Goal: Task Accomplishment & Management: Manage account settings

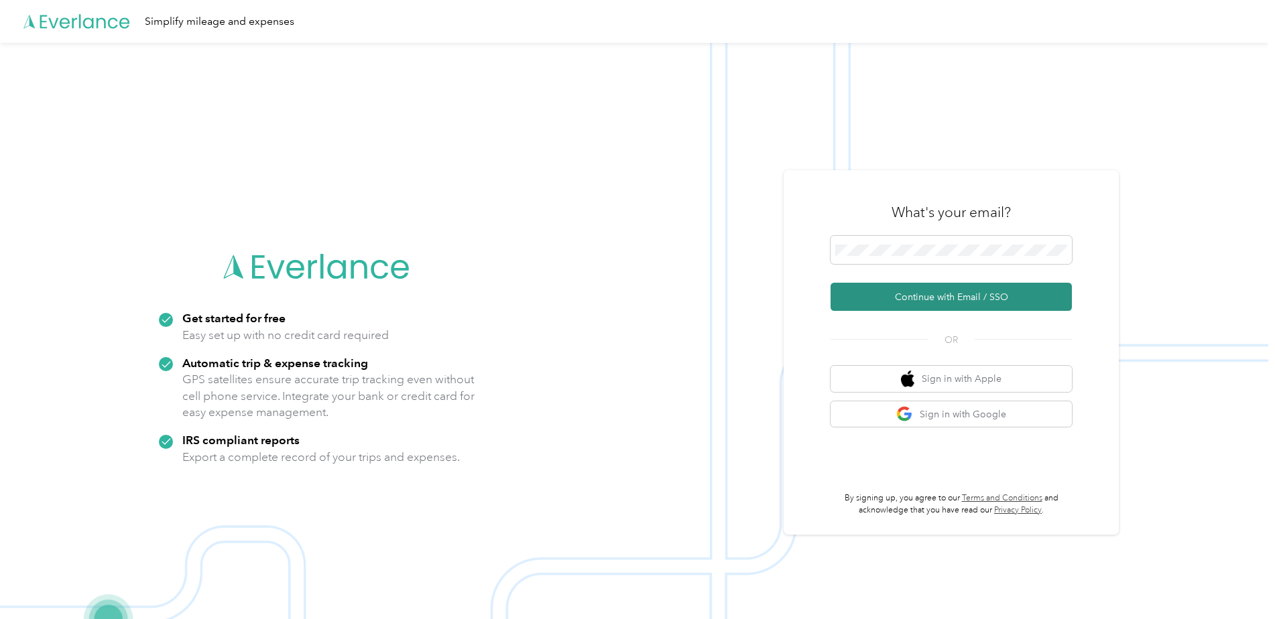
click at [932, 304] on button "Continue with Email / SSO" at bounding box center [951, 297] width 241 height 28
click at [908, 297] on button "Continue with Email / SSO" at bounding box center [951, 297] width 241 height 28
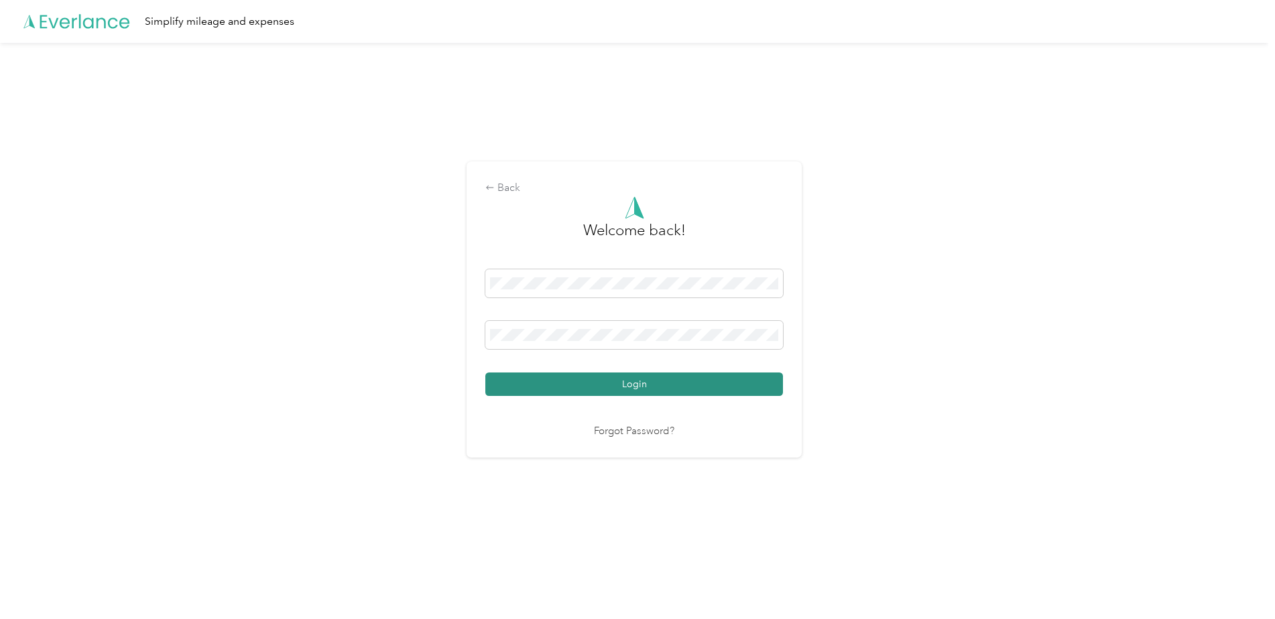
click at [702, 388] on button "Login" at bounding box center [634, 384] width 298 height 23
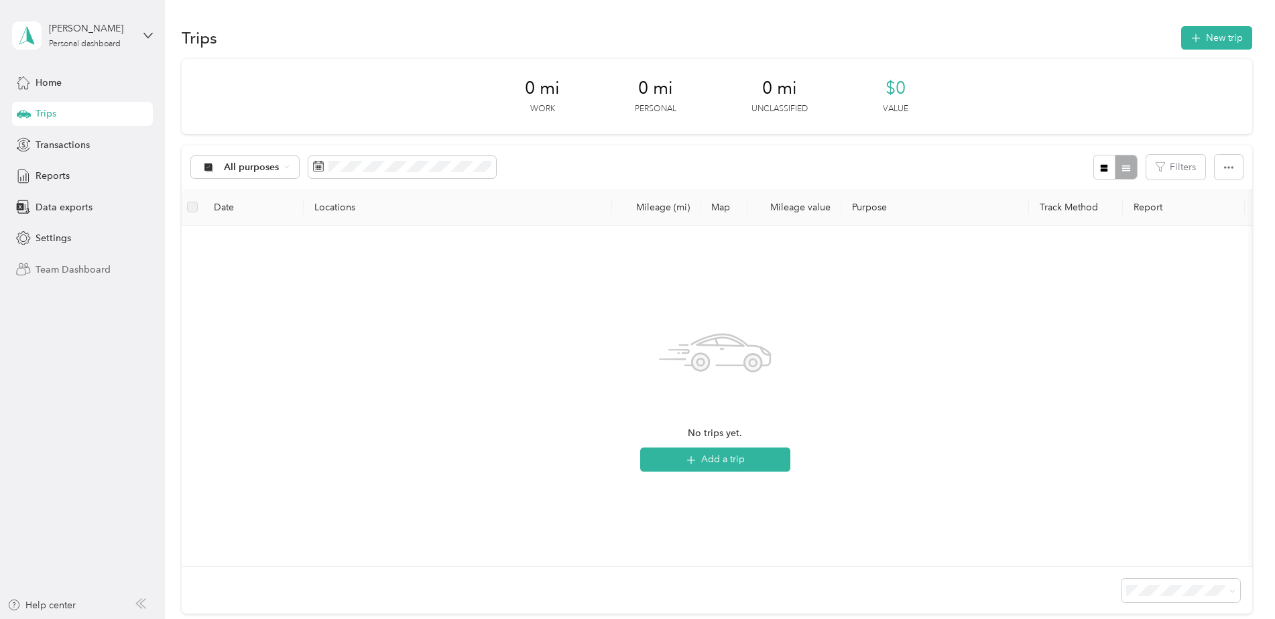
click at [68, 273] on span "Team Dashboard" at bounding box center [73, 270] width 75 height 14
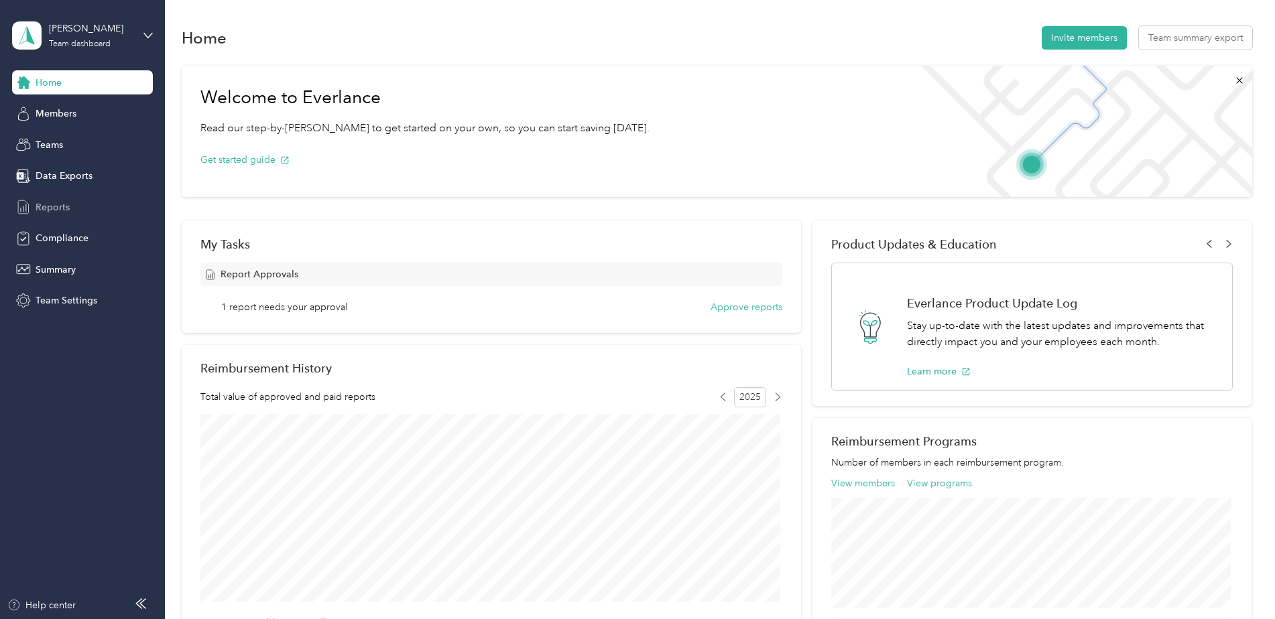
click at [60, 212] on span "Reports" at bounding box center [53, 207] width 34 height 14
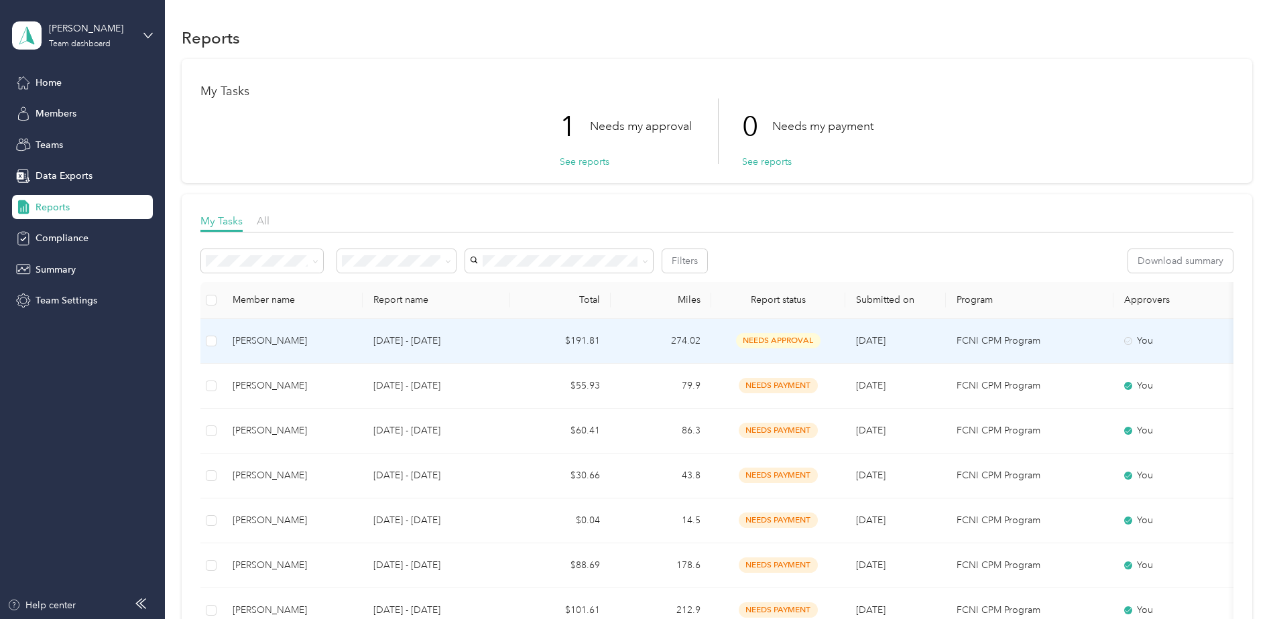
click at [395, 344] on p "[DATE] - [DATE]" at bounding box center [436, 341] width 126 height 15
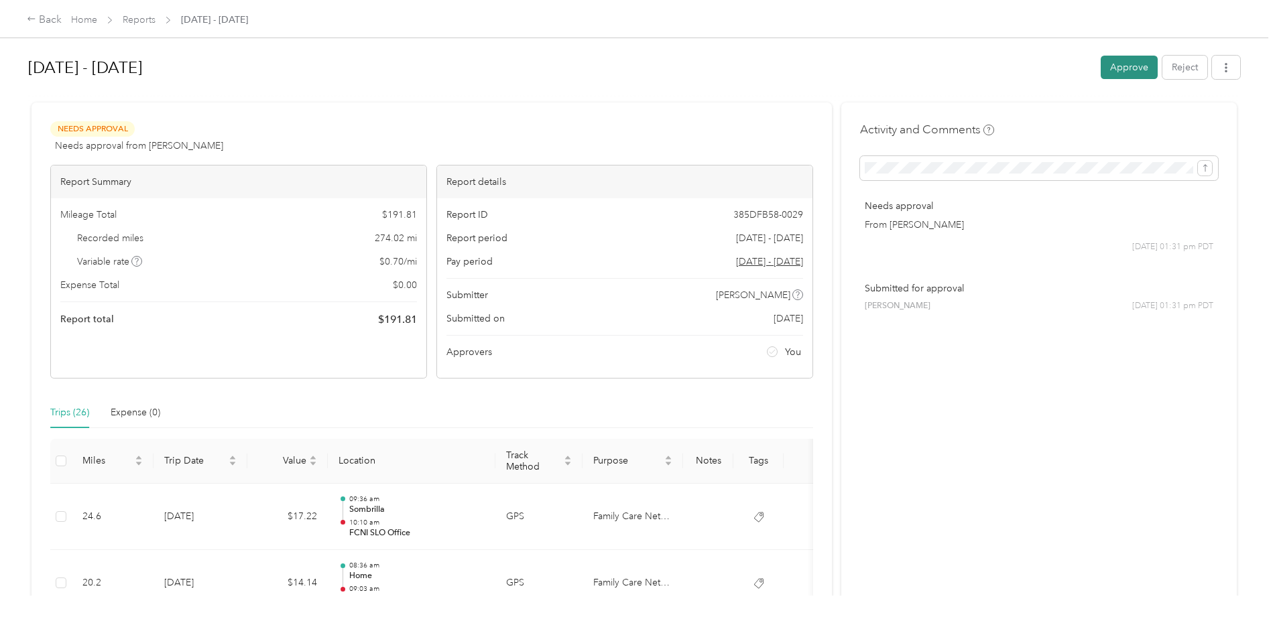
click at [1121, 70] on button "Approve" at bounding box center [1129, 67] width 57 height 23
